Goal: Information Seeking & Learning: Learn about a topic

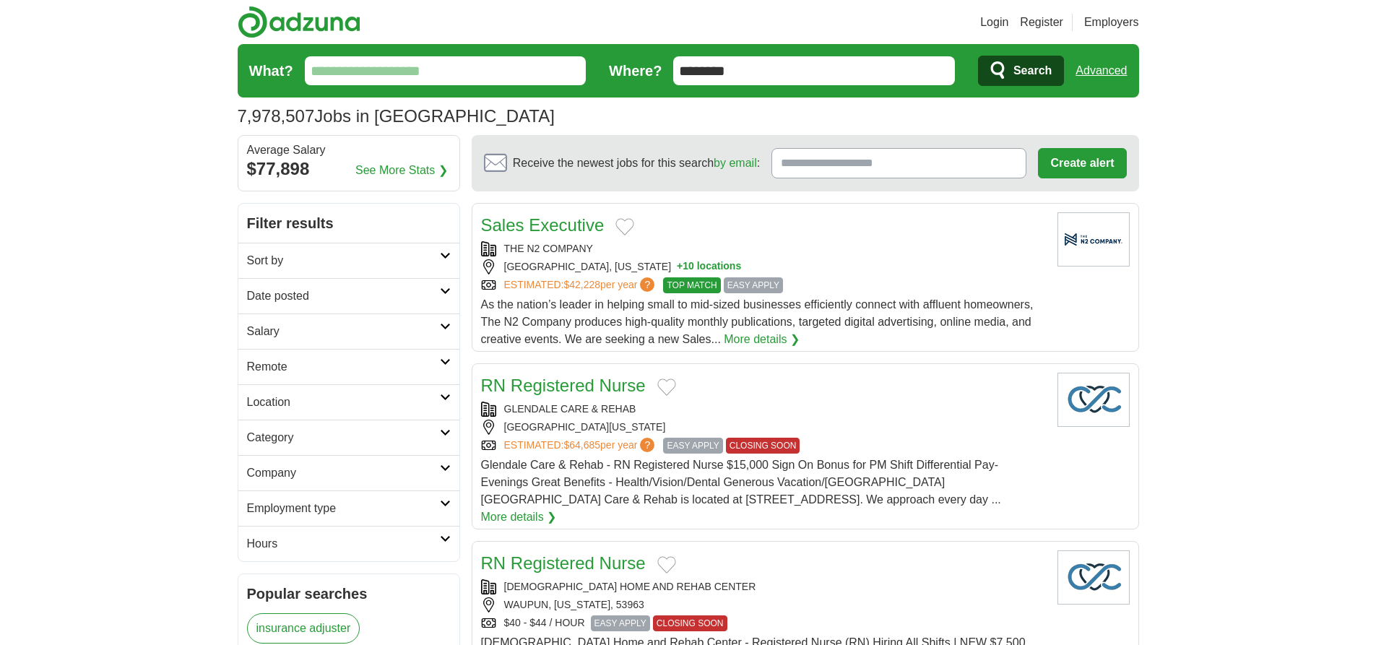
type input "********"
click at [1101, 71] on link "Advanced" at bounding box center [1101, 70] width 51 height 29
